Goal: Check status: Check status

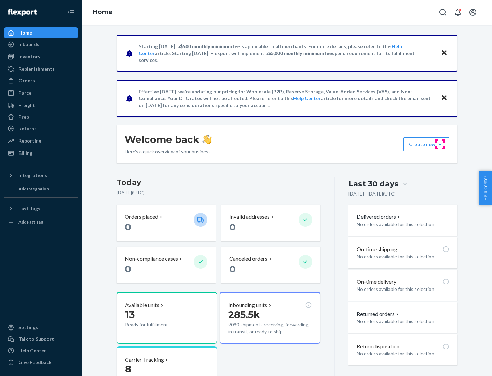
click at [440, 144] on button "Create new Create new inbound Create new order Create new product" at bounding box center [426, 144] width 46 height 14
click at [28, 44] on div "Inbounds" at bounding box center [28, 44] width 21 height 7
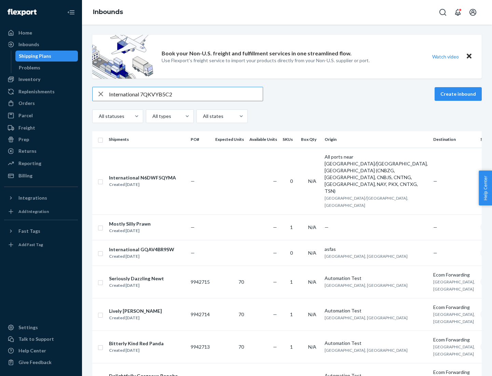
type input "International 7QKVYB5C29"
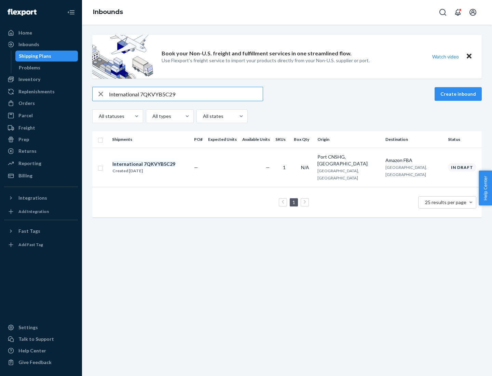
click at [156, 167] on div "Created [DATE]" at bounding box center [143, 170] width 63 height 7
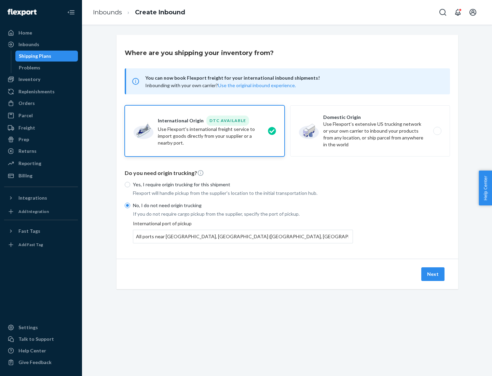
click at [433, 274] on button "Next" at bounding box center [432, 274] width 23 height 14
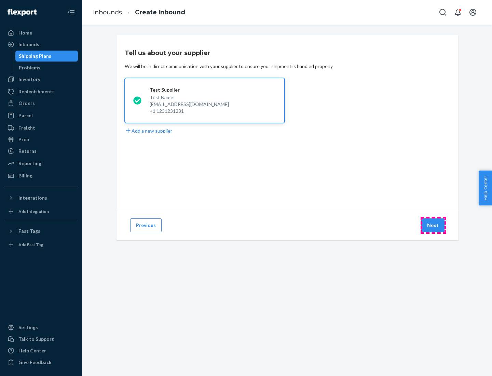
click at [433, 225] on button "Next" at bounding box center [432, 225] width 23 height 14
